Goal: Use online tool/utility: Utilize a website feature to perform a specific function

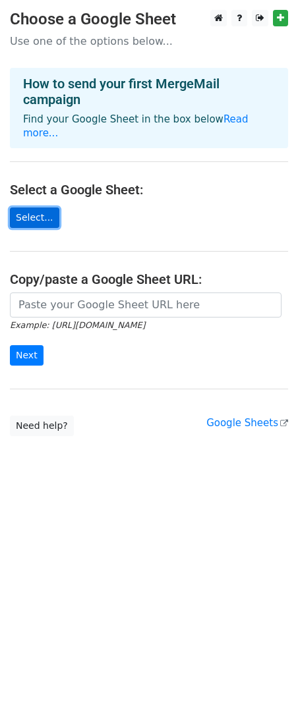
click at [42, 219] on link "Select..." at bounding box center [34, 218] width 49 height 20
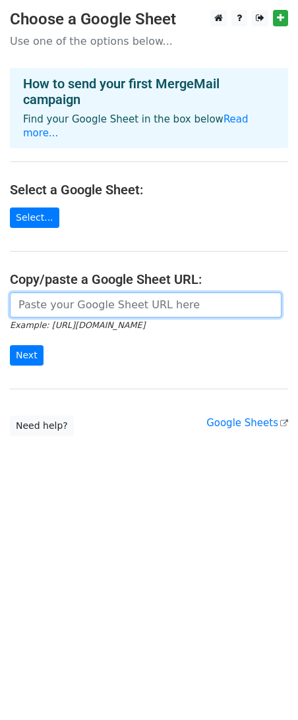
click at [92, 306] on input "url" at bounding box center [145, 305] width 271 height 25
click at [123, 300] on input "url" at bounding box center [145, 305] width 271 height 25
paste input "[URL][DOMAIN_NAME]"
type input "[URL][DOMAIN_NAME]"
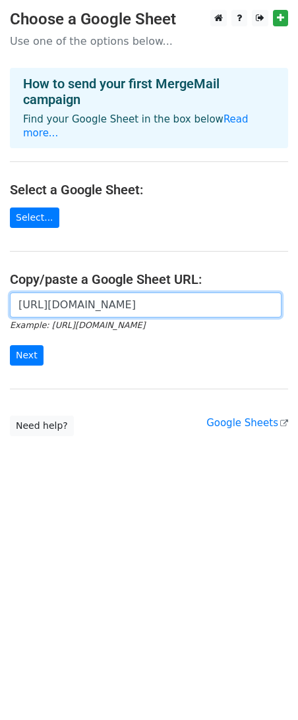
click at [10, 345] on input "Next" at bounding box center [27, 355] width 34 height 20
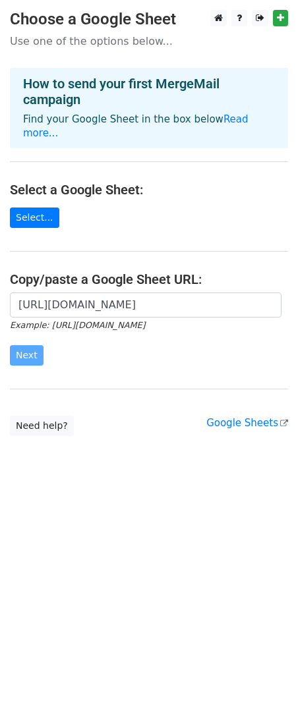
scroll to position [0, 0]
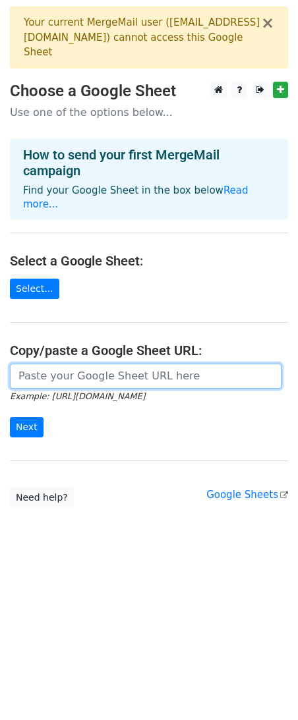
click at [201, 374] on input "url" at bounding box center [145, 376] width 271 height 25
paste input "[URL][DOMAIN_NAME]"
drag, startPoint x: 208, startPoint y: 377, endPoint x: 260, endPoint y: 320, distance: 77.0
click at [277, 368] on input "[URL][DOMAIN_NAME]" at bounding box center [145, 376] width 271 height 25
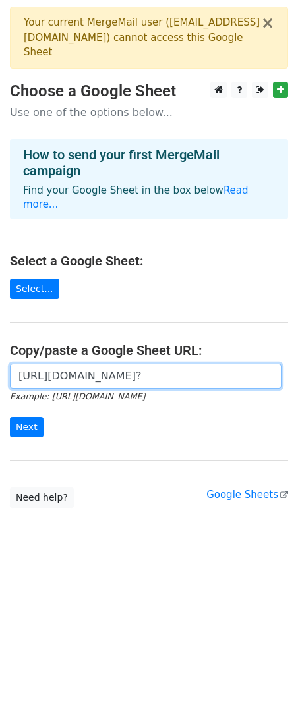
scroll to position [0, 272]
type input "https://docs.google.com/spreadsheets/d/1qPmX_wF-yuvJ0YEMW2HPshFsaOWbE613RUshQqd…"
click at [10, 417] on input "Next" at bounding box center [27, 427] width 34 height 20
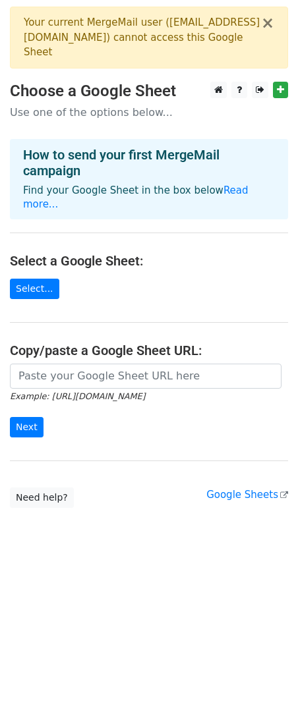
click at [198, 310] on main "× Your current MergeMail user ( clothingbrand@cantoncollective.com ) cannot acc…" at bounding box center [149, 257] width 298 height 501
click at [49, 283] on link "Select..." at bounding box center [34, 289] width 49 height 20
click at [256, 491] on link "Google Sheets" at bounding box center [247, 495] width 82 height 12
